Goal: Check status

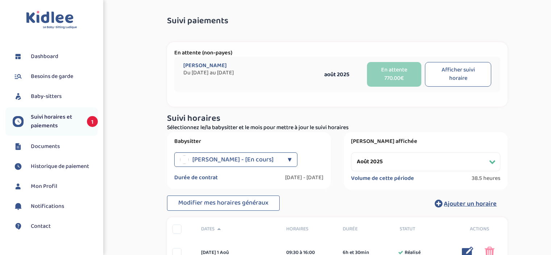
select select "août 2025"
drag, startPoint x: 286, startPoint y: 82, endPoint x: 258, endPoint y: 70, distance: 30.7
click at [286, 83] on div "[PERSON_NAME] Du [DATE] au [DATE]" at bounding box center [246, 74] width 127 height 25
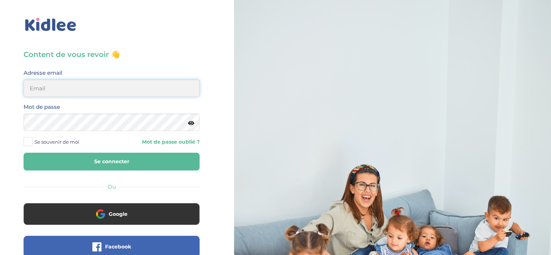
type input "[EMAIL_ADDRESS][DOMAIN_NAME]"
click at [50, 137] on span "Se souvenir de moi" at bounding box center [56, 141] width 45 height 9
click at [0, 0] on input "Se souvenir de moi" at bounding box center [0, 0] width 0 height 0
click at [75, 158] on button "Se connecter" at bounding box center [112, 161] width 176 height 18
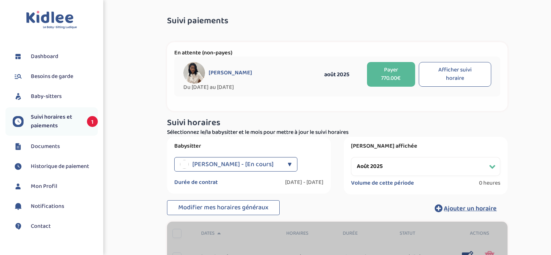
select select "août 2025"
